Goal: Contribute content

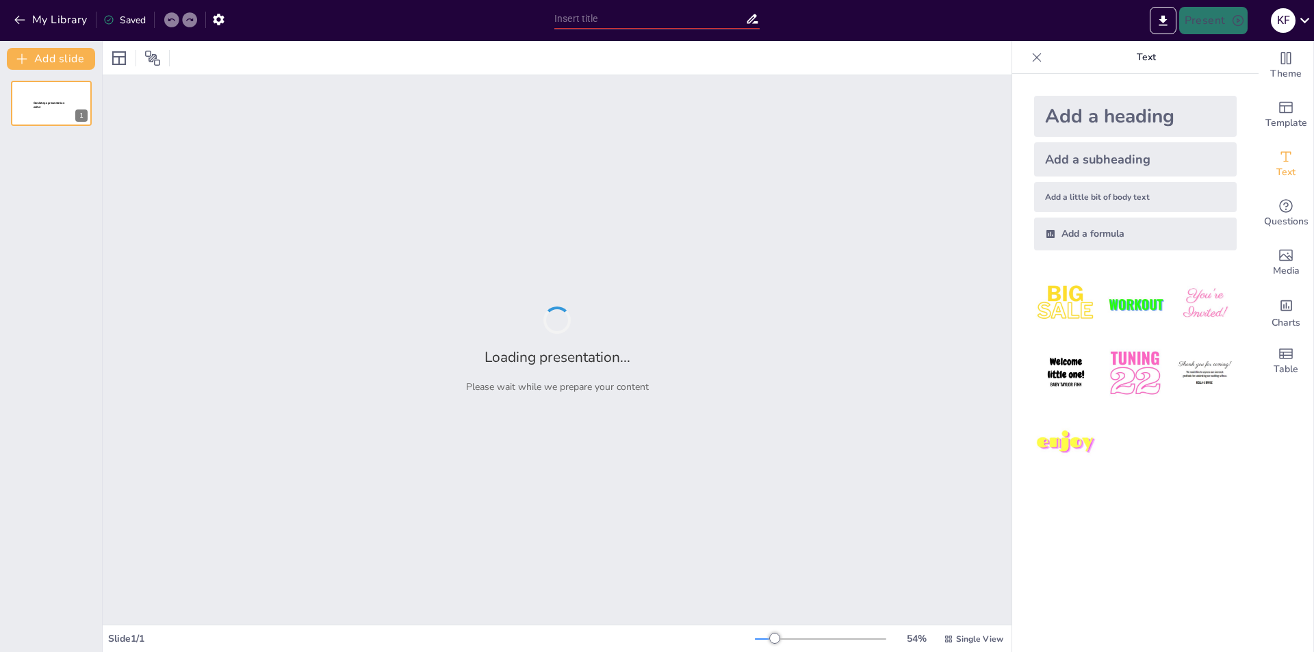
type input "Autodeterminación Informativa y Deepfakes: Una Perspectiva Constitucional en [G…"
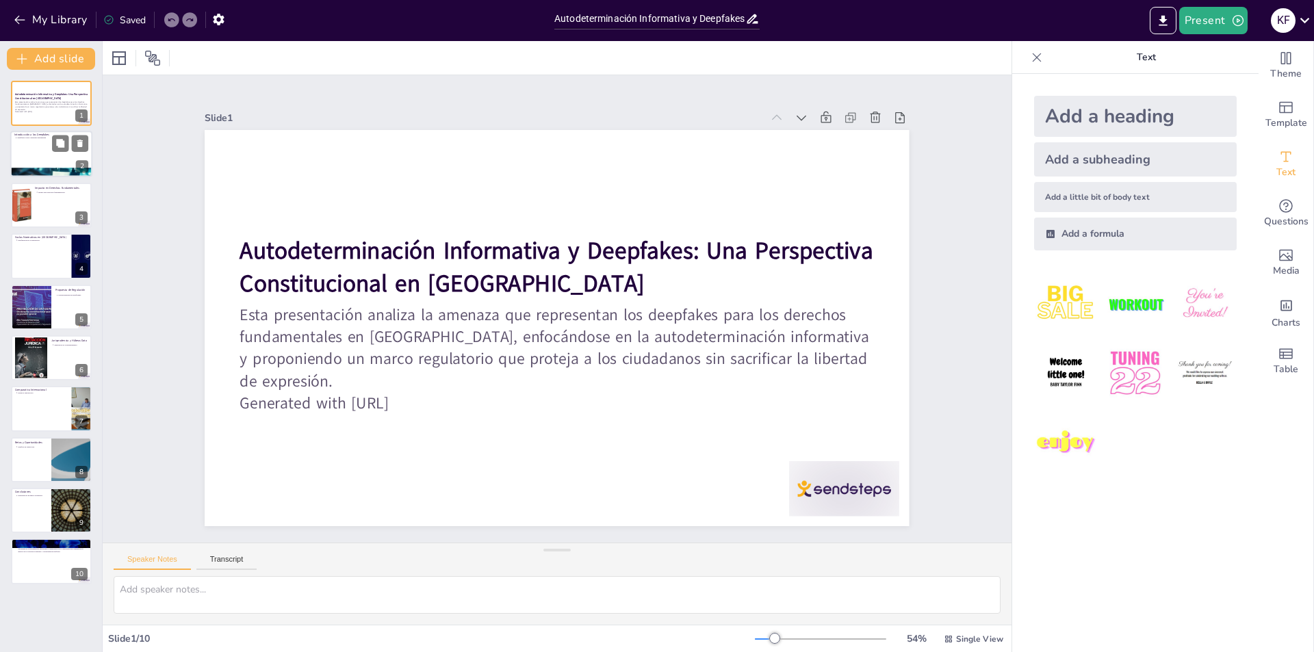
click at [43, 159] on div at bounding box center [51, 154] width 82 height 47
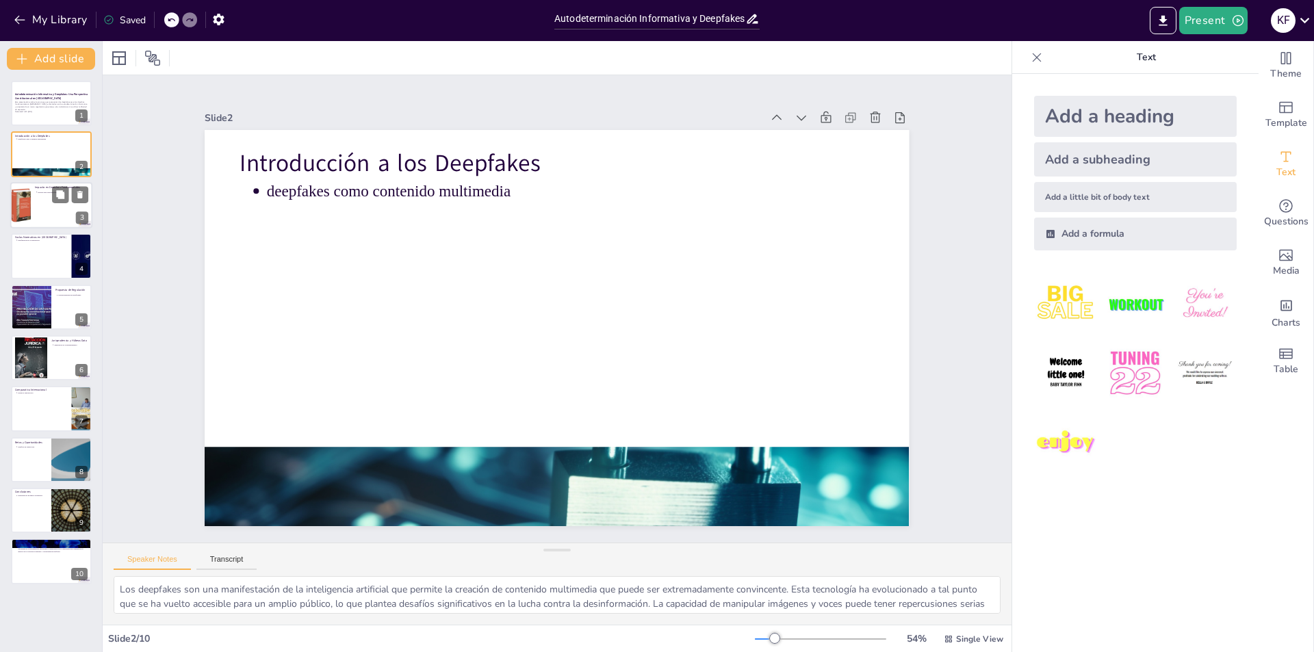
click at [42, 207] on div at bounding box center [51, 205] width 82 height 47
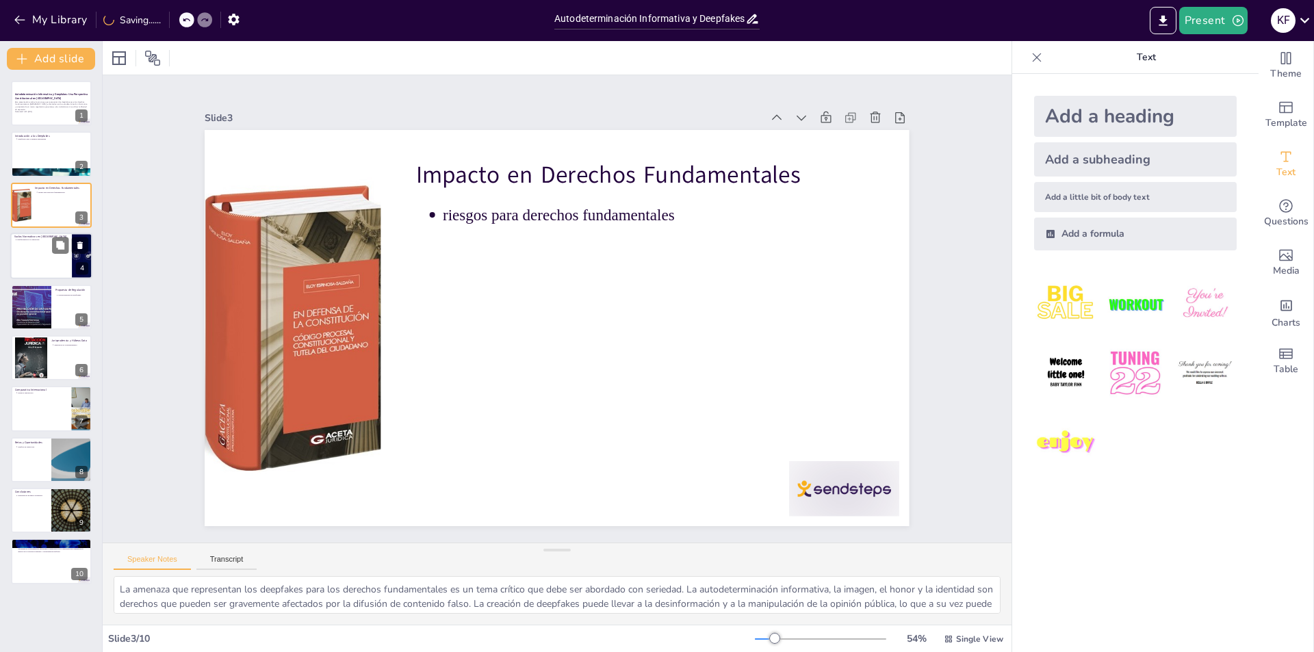
click at [34, 272] on div at bounding box center [51, 256] width 82 height 47
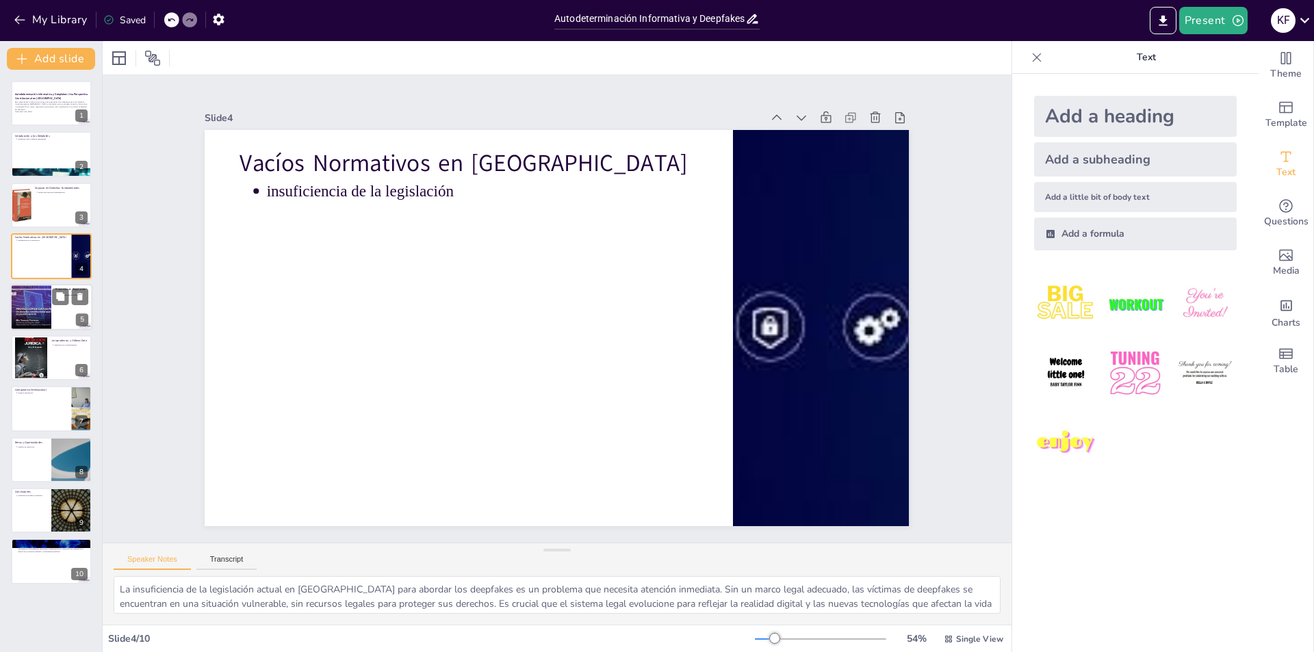
click at [29, 310] on div at bounding box center [31, 307] width 82 height 47
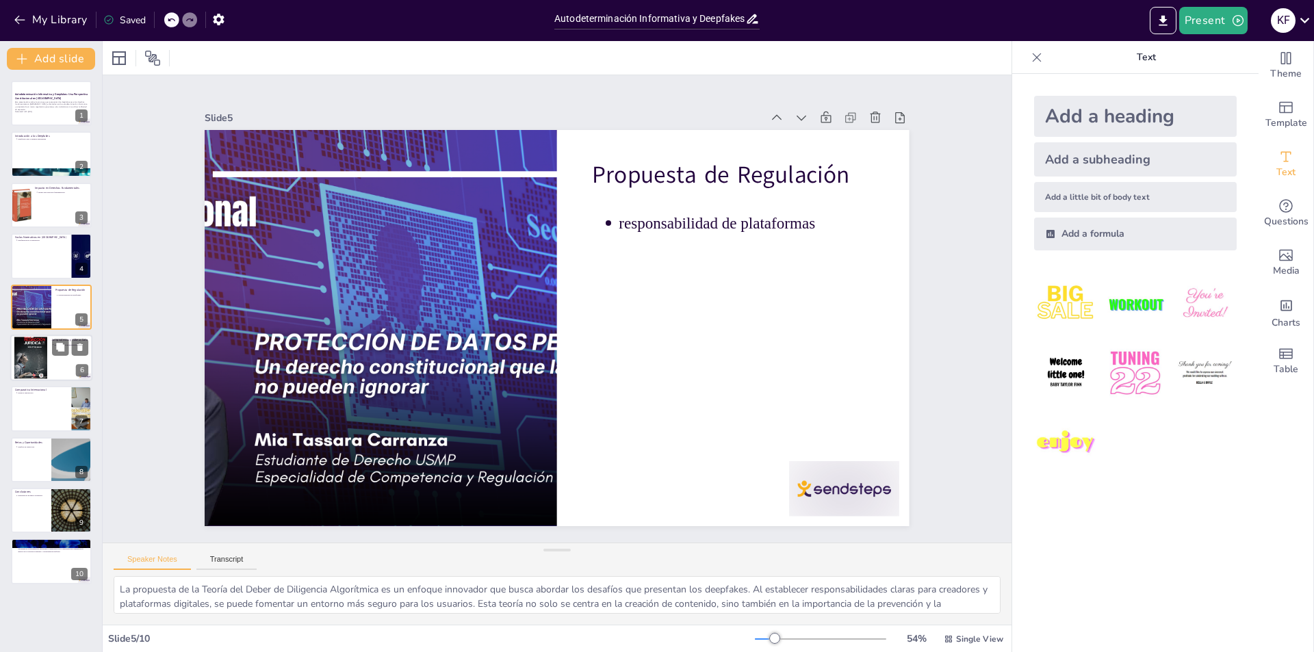
click at [27, 343] on div at bounding box center [30, 358] width 33 height 47
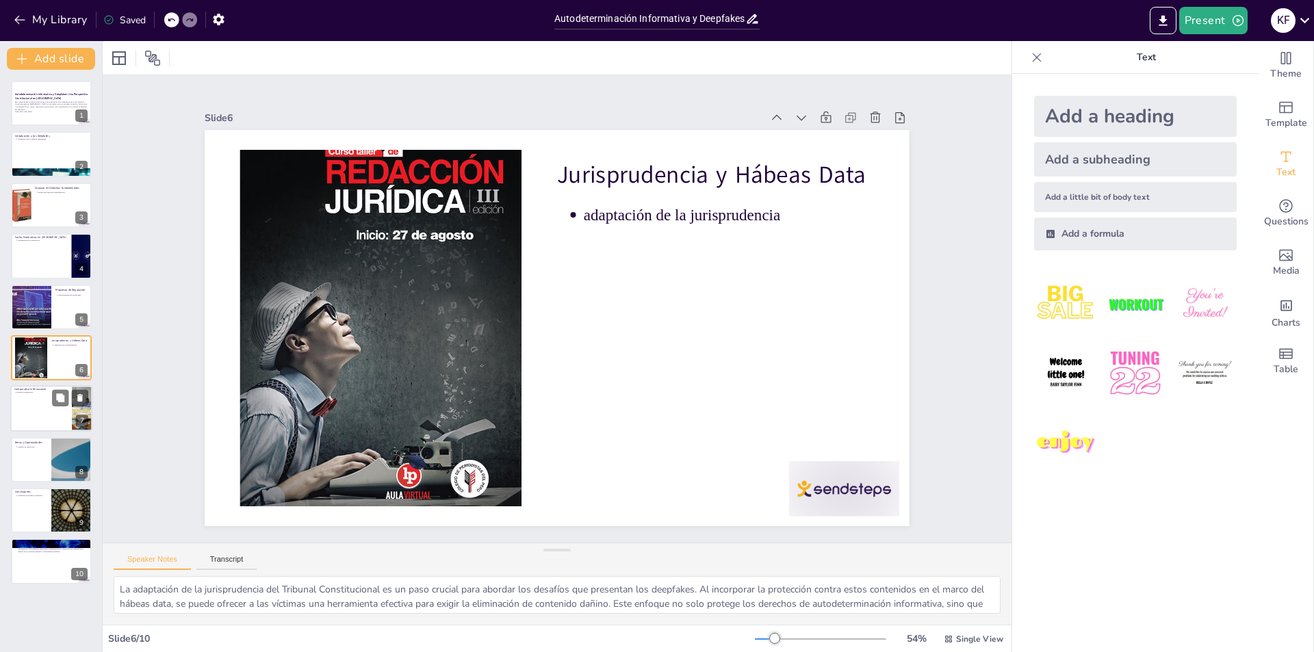
click at [32, 405] on div at bounding box center [51, 409] width 82 height 47
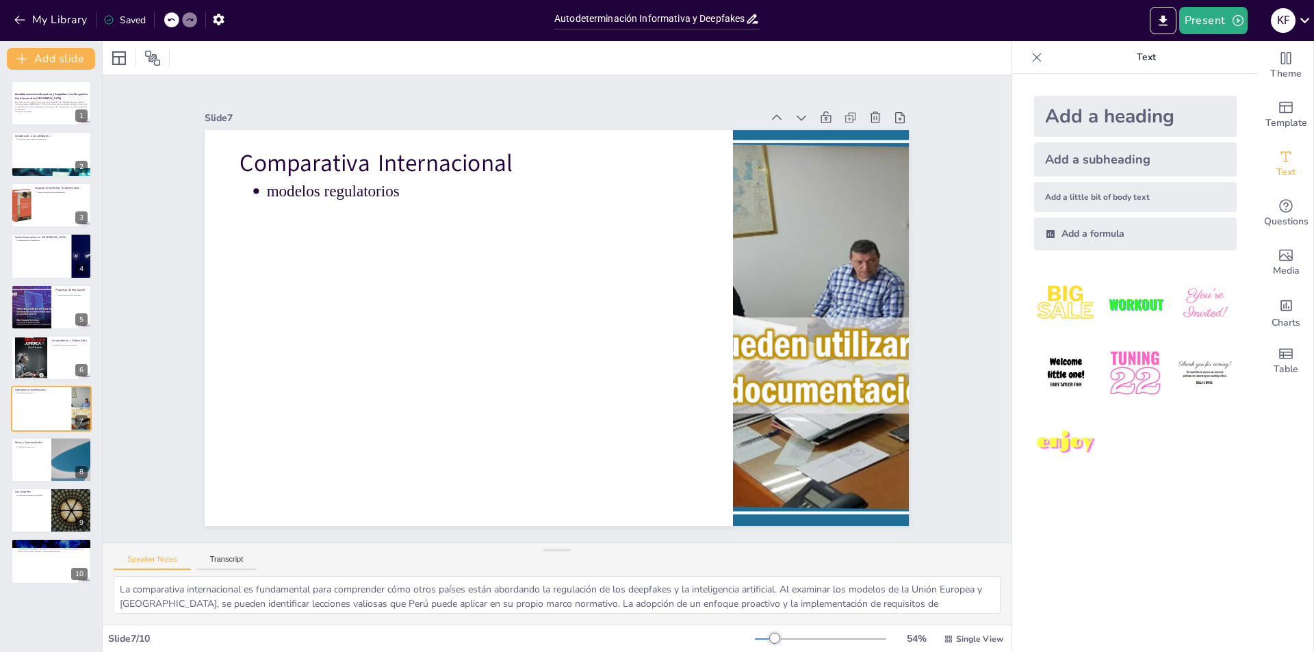
click at [9, 459] on div "Autodeterminación Informativa y Deepfakes: Una Perspectiva Constitucional en [G…" at bounding box center [51, 333] width 102 height 504
click at [27, 459] on div at bounding box center [51, 460] width 82 height 47
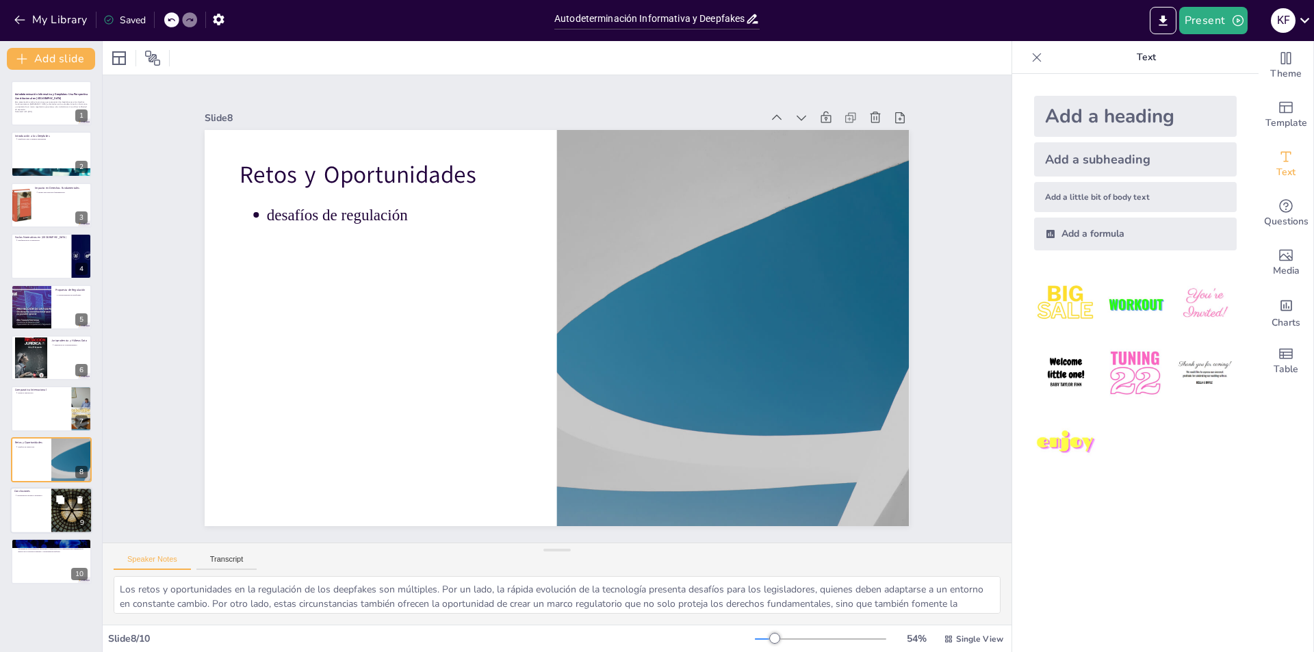
click at [46, 496] on p "necesidad de un marco normativo" at bounding box center [32, 495] width 30 height 3
type textarea "La conclusión de esta presentación resalta la urgencia de que Perú desarrolle u…"
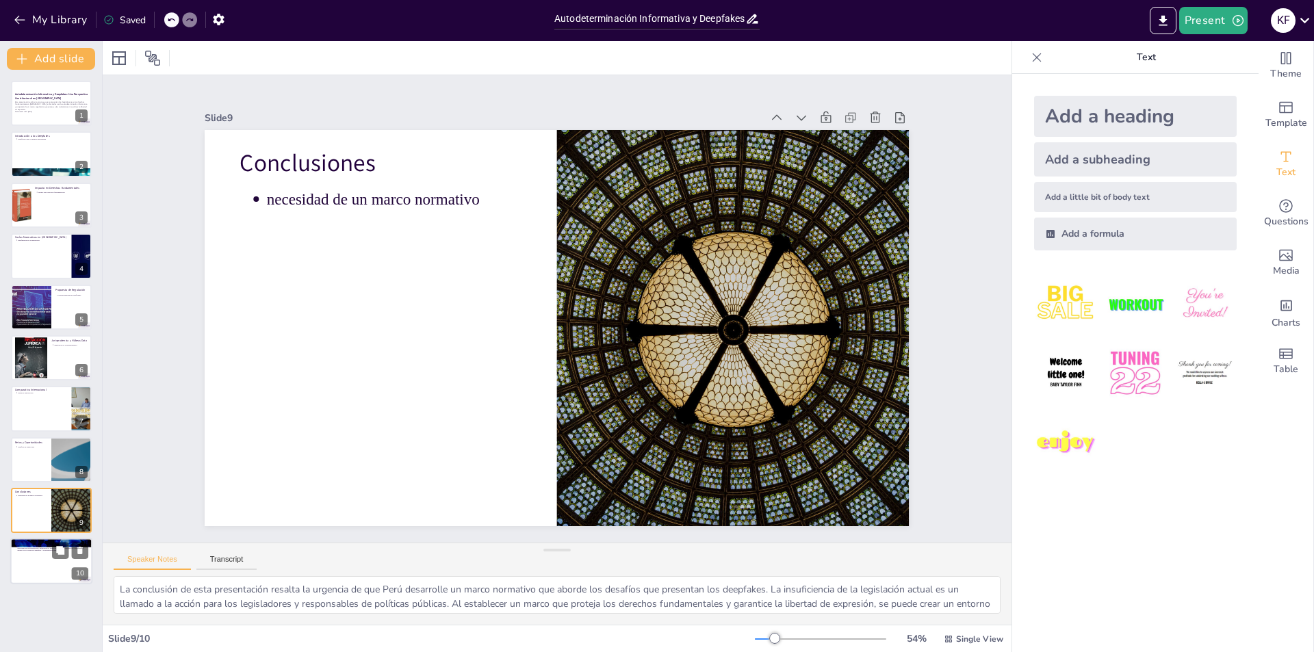
click at [47, 548] on p "Se presentan las fuentes y documentos relevantes que sustentan el análisis y la…" at bounding box center [52, 549] width 71 height 8
